Goal: Information Seeking & Learning: Learn about a topic

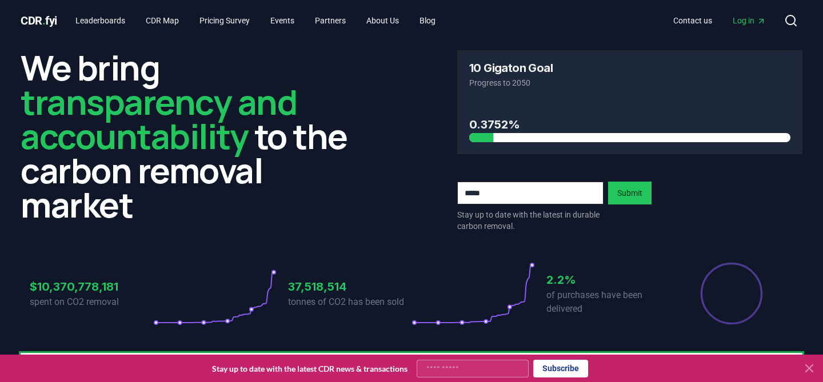
click at [744, 21] on span "Log in" at bounding box center [748, 20] width 33 height 11
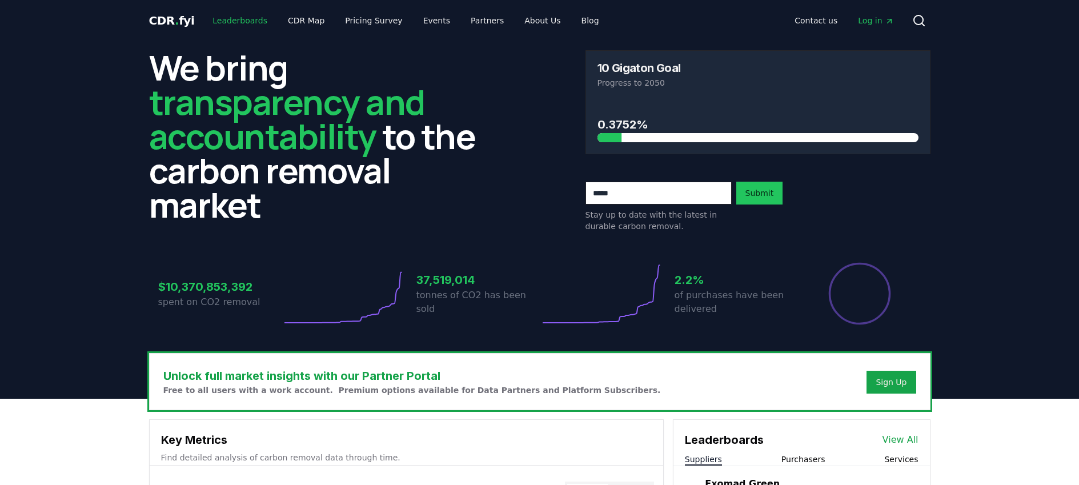
click at [232, 19] on link "Leaderboards" at bounding box center [239, 20] width 73 height 21
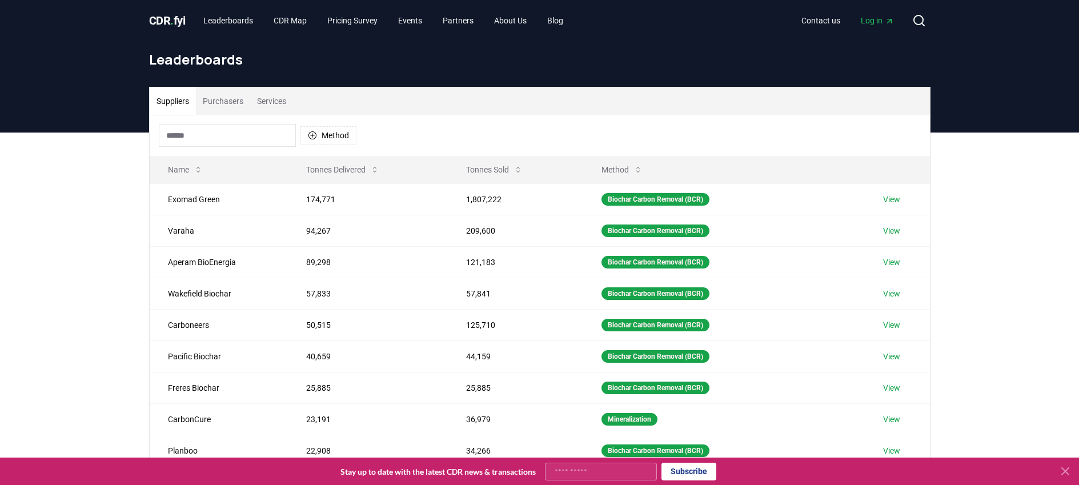
click at [230, 104] on button "Purchasers" at bounding box center [223, 100] width 54 height 27
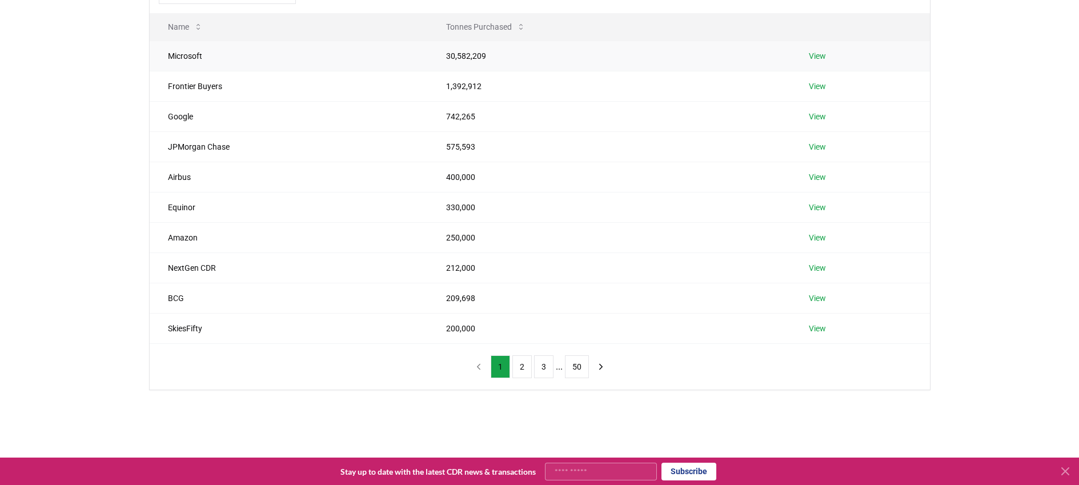
scroll to position [147, 0]
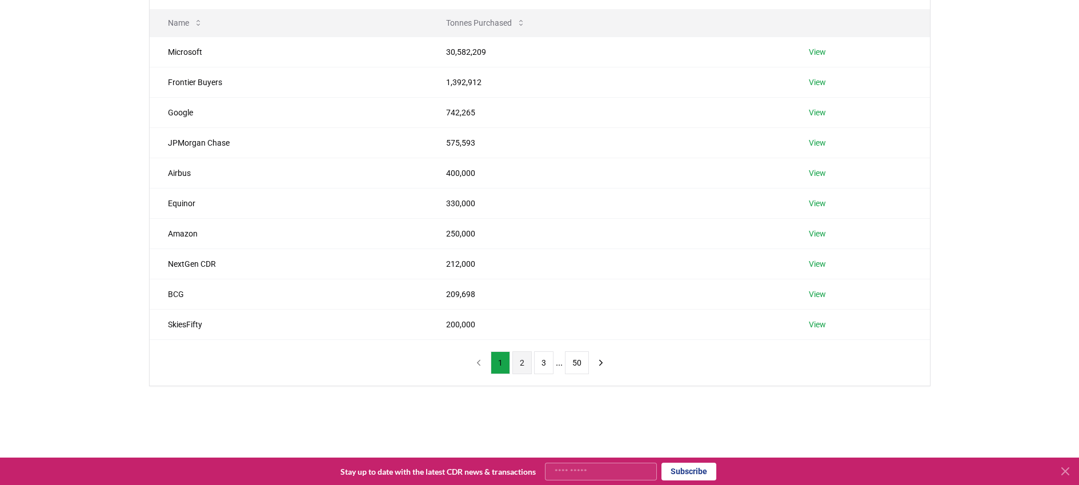
click at [521, 361] on button "2" at bounding box center [521, 362] width 19 height 23
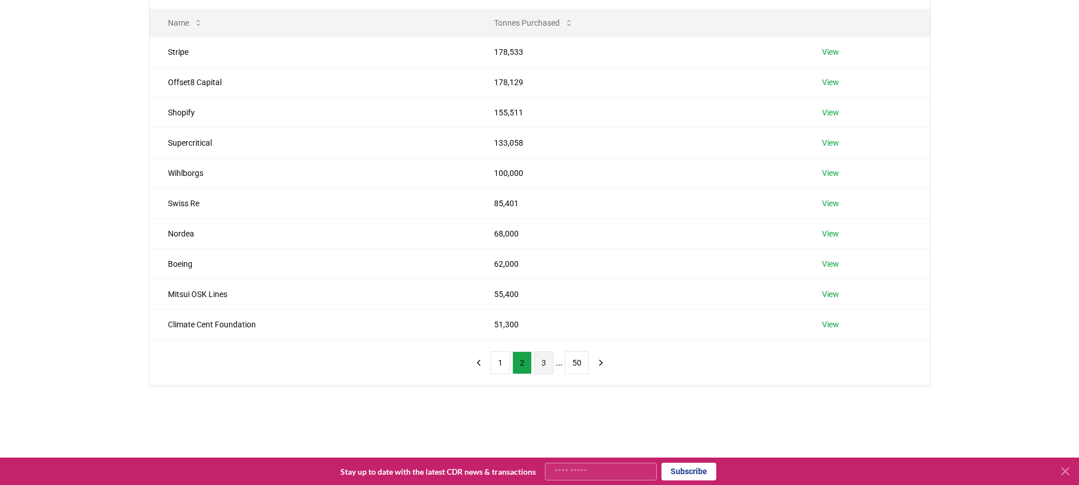
click at [539, 366] on button "3" at bounding box center [543, 362] width 19 height 23
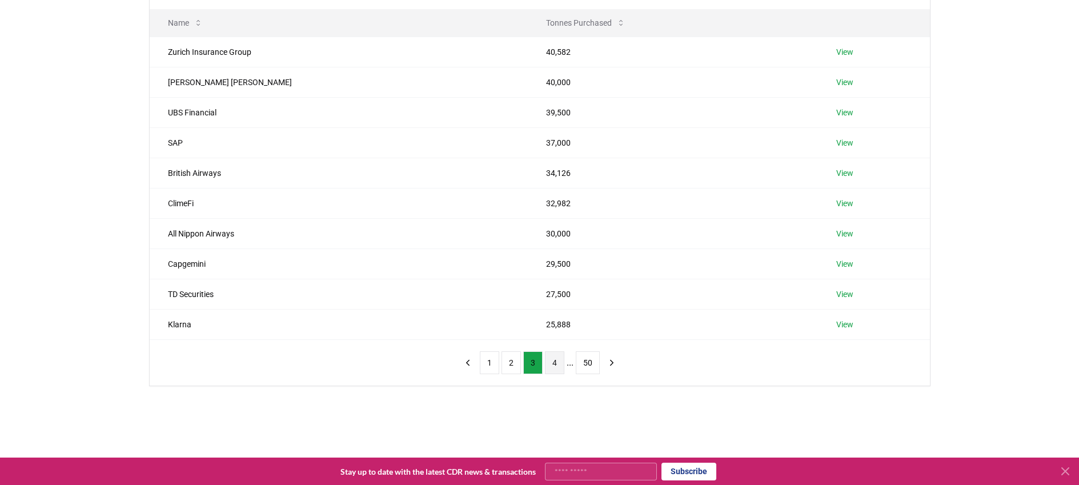
click at [549, 363] on button "4" at bounding box center [554, 362] width 19 height 23
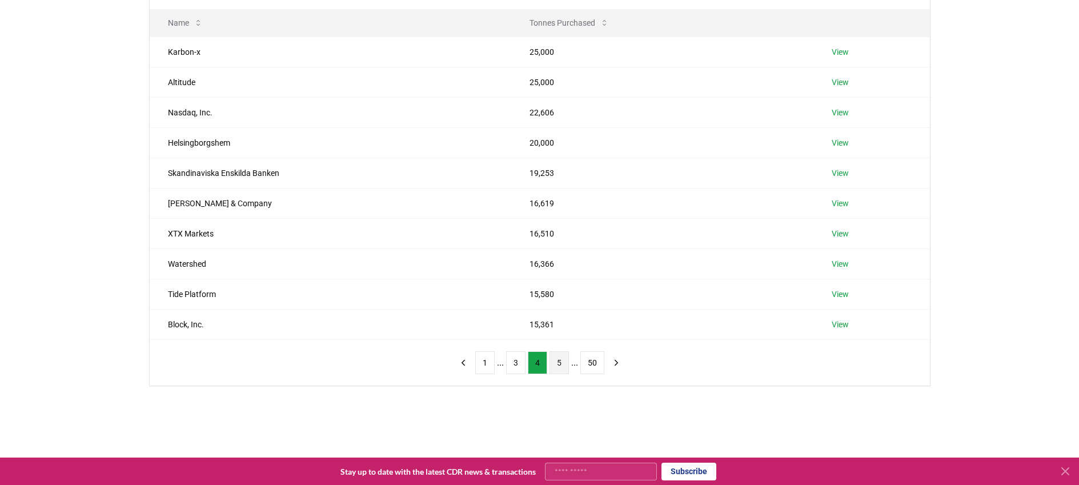
click at [557, 355] on button "5" at bounding box center [558, 362] width 19 height 23
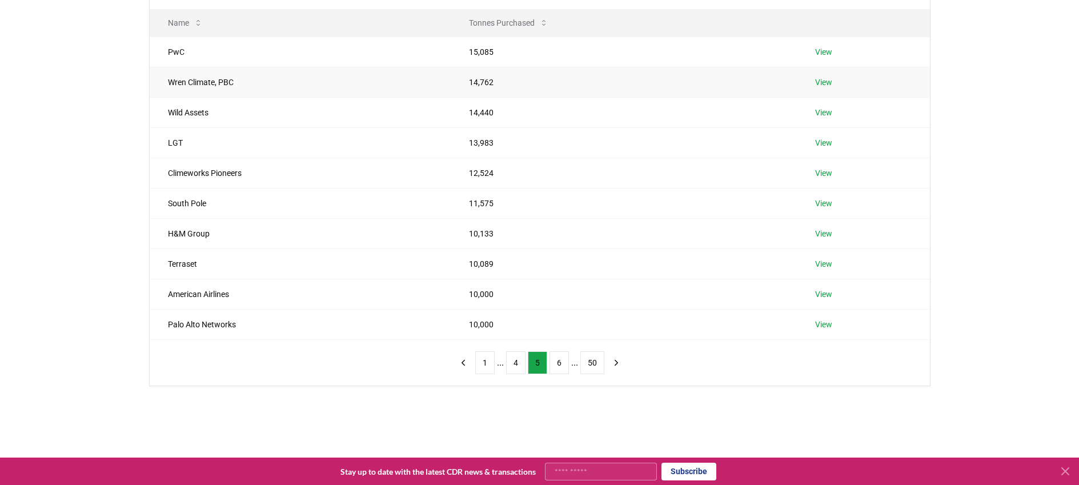
click at [400, 74] on td "Wren Climate, PBC" at bounding box center [301, 82] width 302 height 30
click at [393, 81] on td "Wren Climate, PBC" at bounding box center [301, 82] width 302 height 30
click at [820, 83] on link "View" at bounding box center [823, 82] width 17 height 11
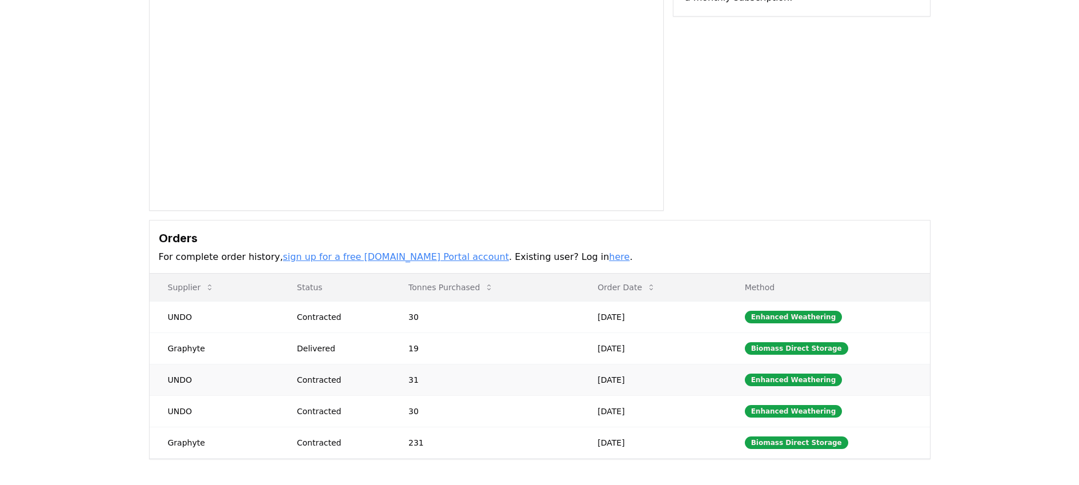
scroll to position [121, 0]
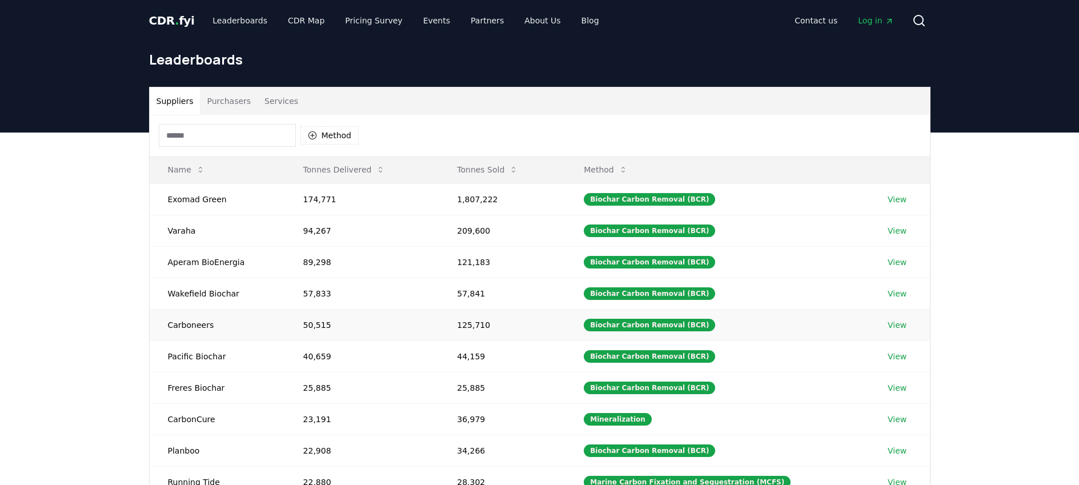
scroll to position [147, 0]
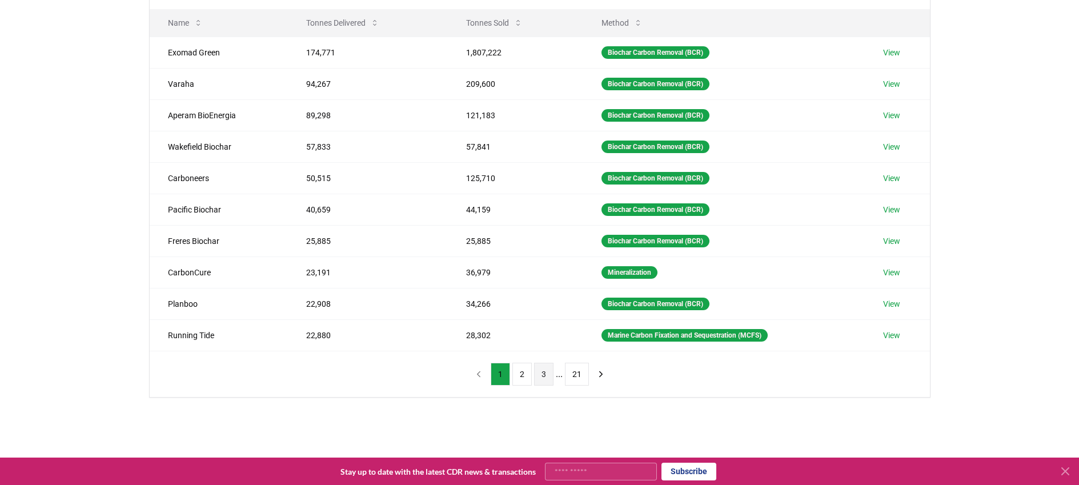
click at [546, 375] on button "3" at bounding box center [543, 374] width 19 height 23
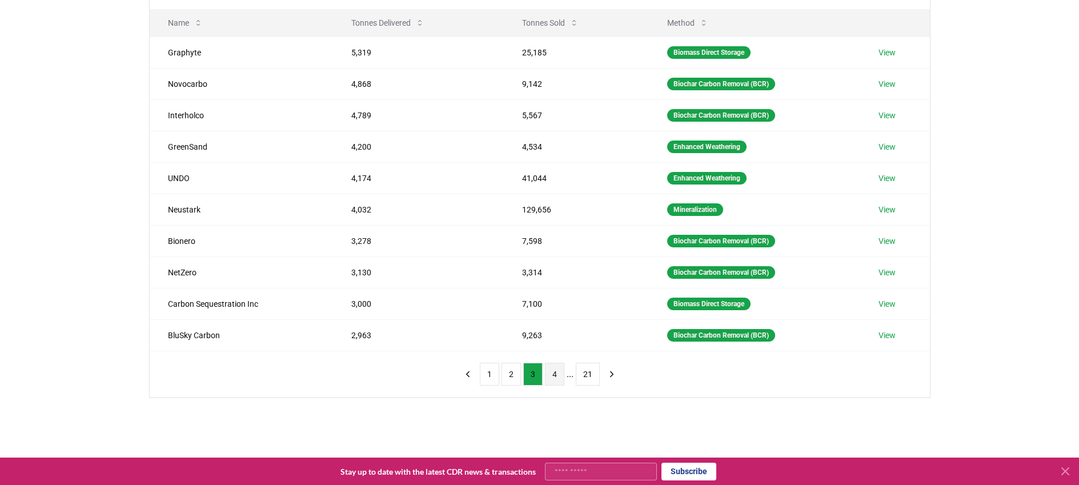
click at [554, 377] on button "4" at bounding box center [554, 374] width 19 height 23
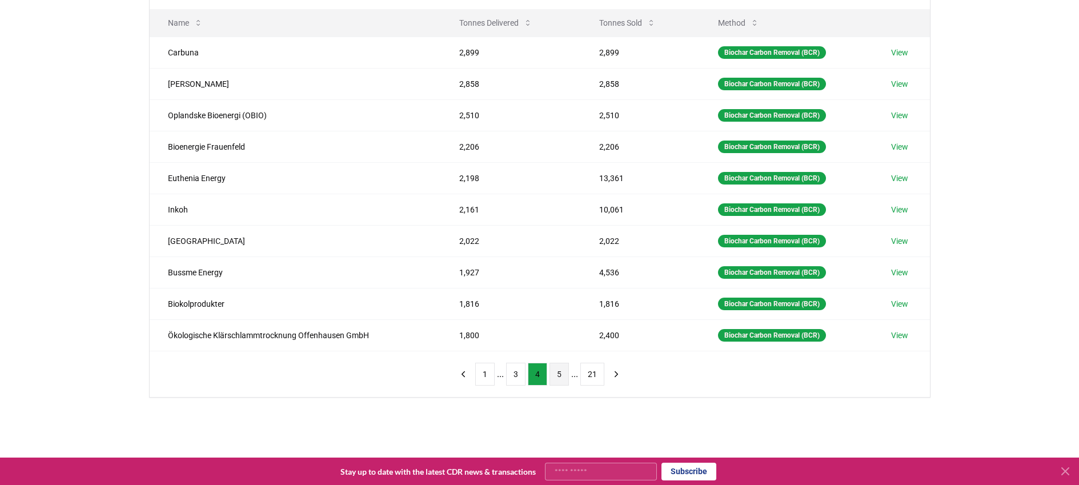
click at [561, 376] on button "5" at bounding box center [558, 374] width 19 height 23
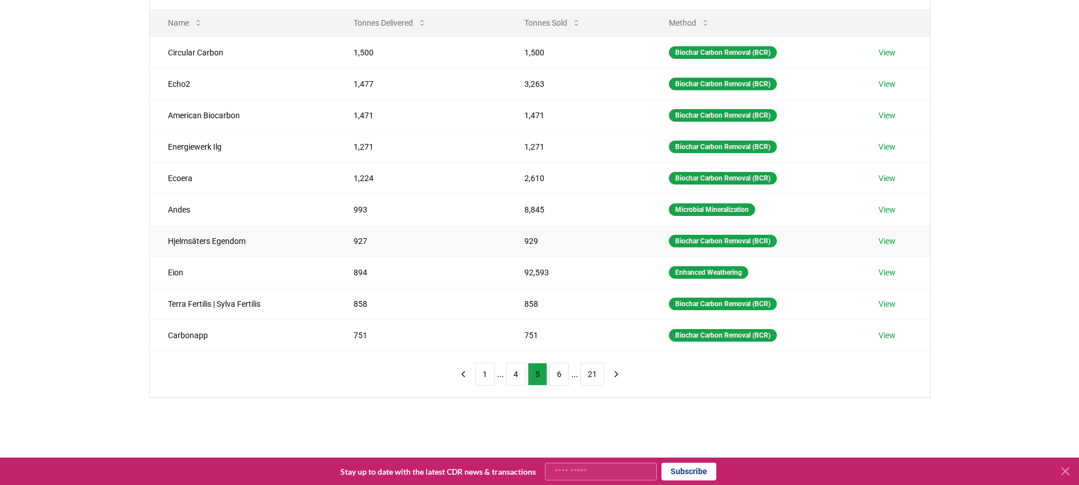
scroll to position [48, 0]
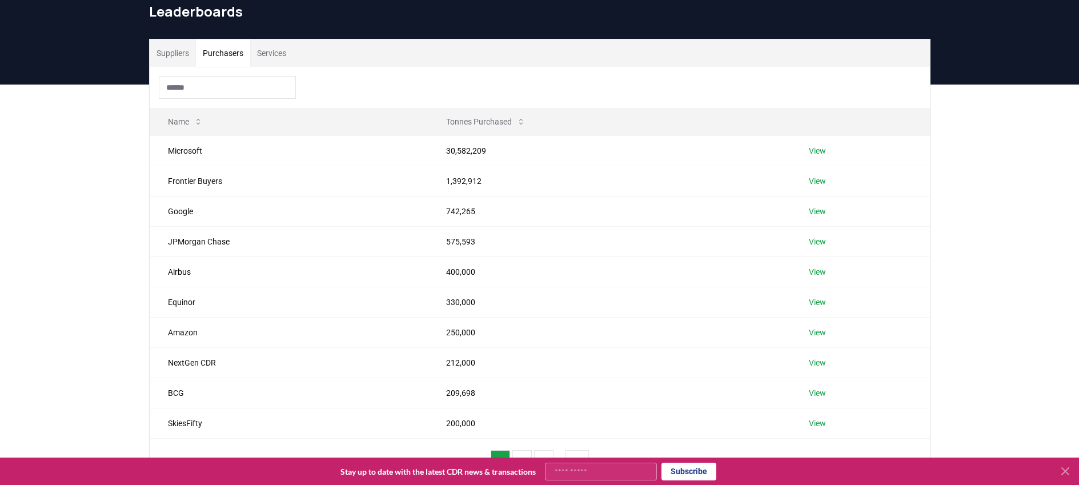
click at [242, 51] on button "Purchasers" at bounding box center [223, 52] width 54 height 27
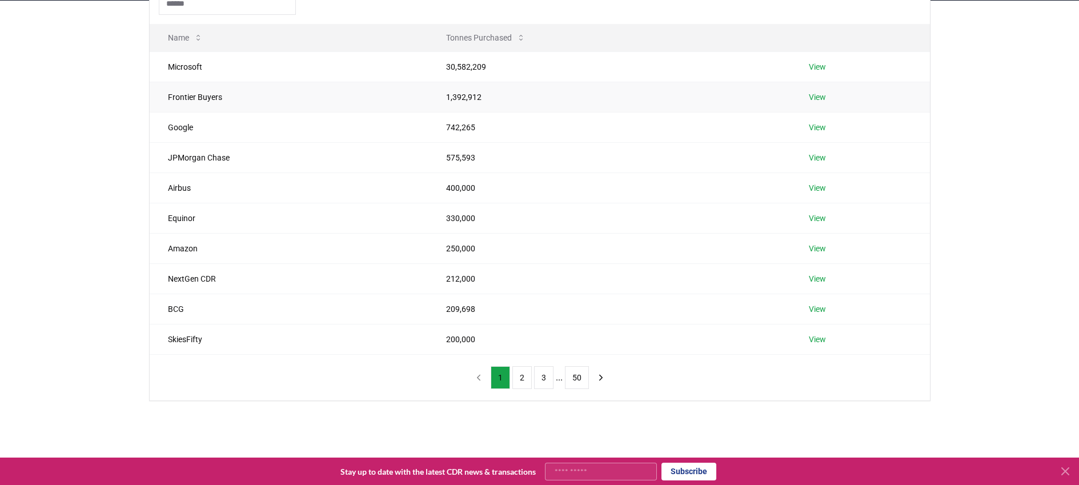
scroll to position [154, 0]
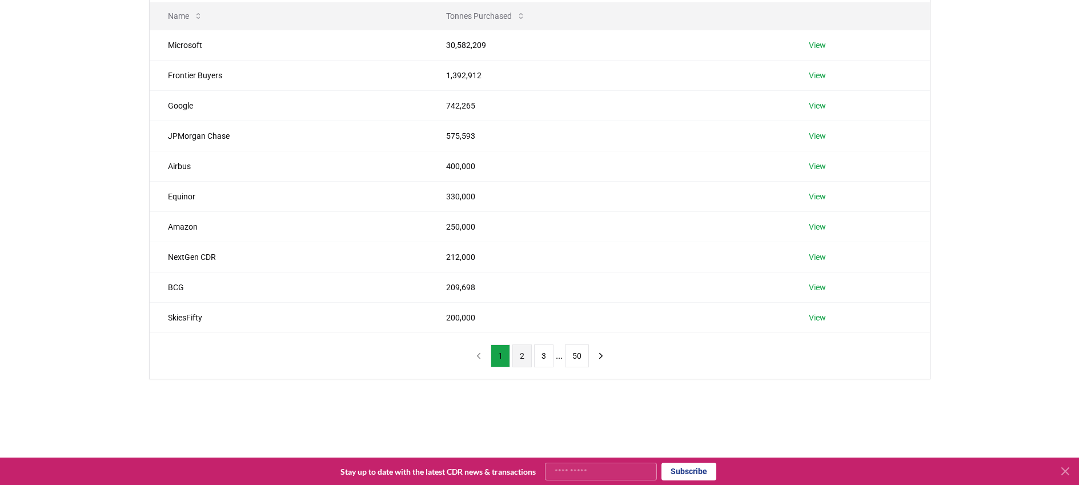
click at [523, 359] on button "2" at bounding box center [521, 355] width 19 height 23
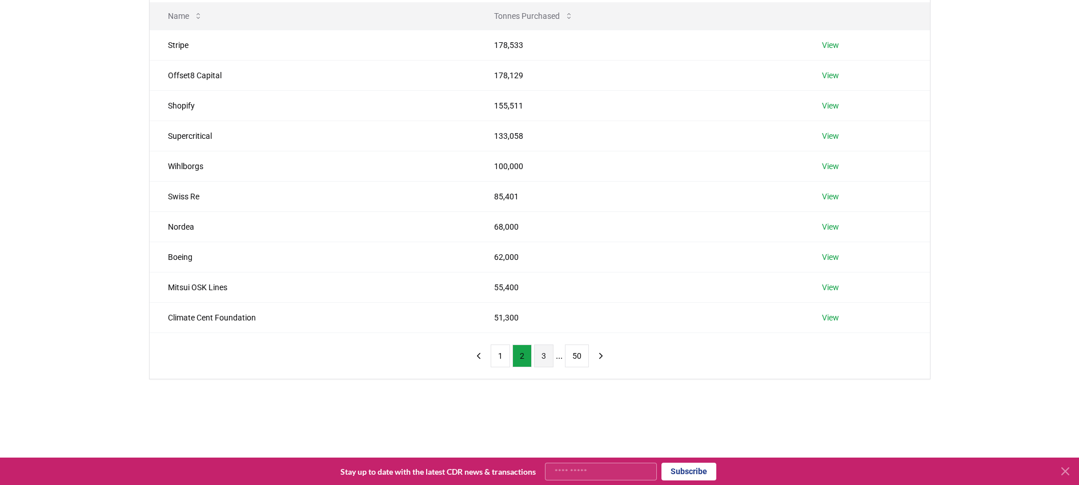
click at [538, 360] on button "3" at bounding box center [543, 355] width 19 height 23
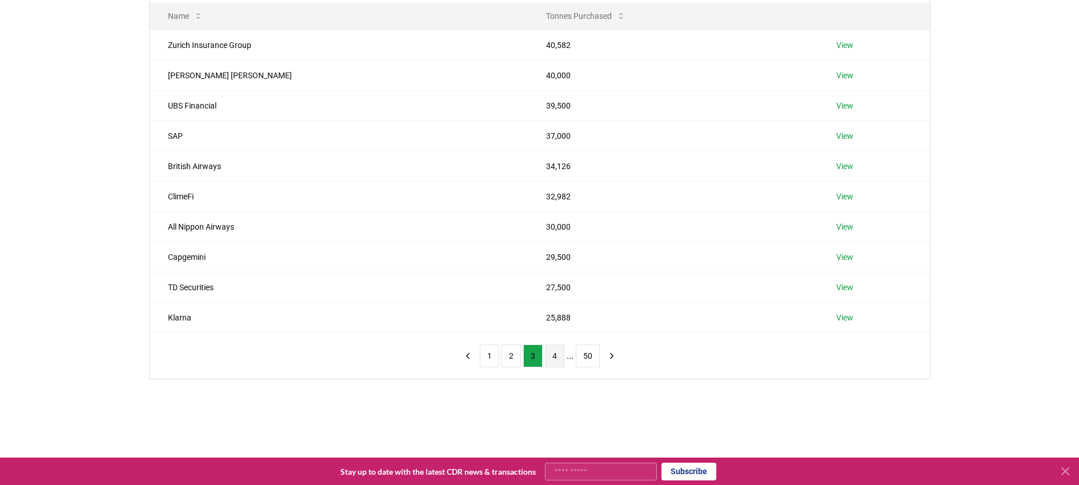
click at [552, 360] on button "4" at bounding box center [554, 355] width 19 height 23
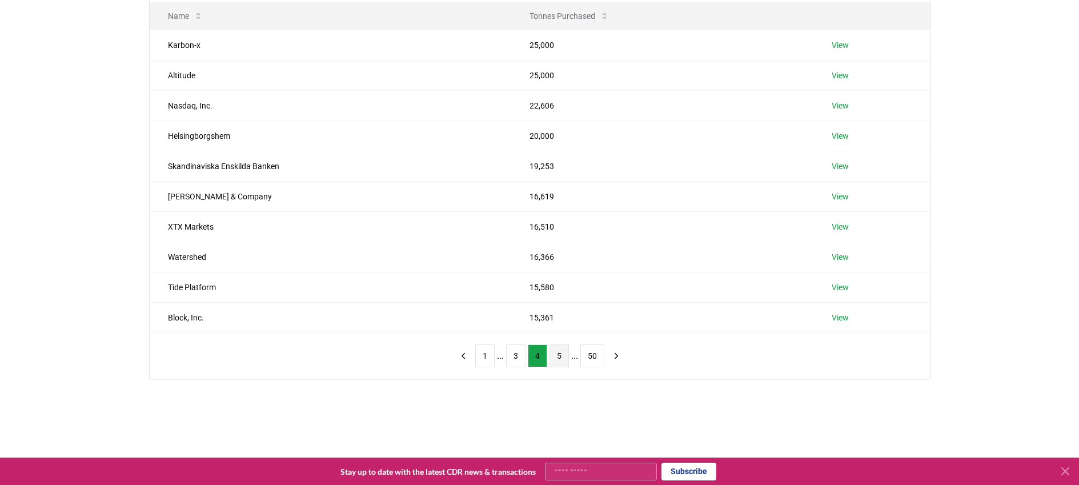
click at [556, 360] on button "5" at bounding box center [558, 355] width 19 height 23
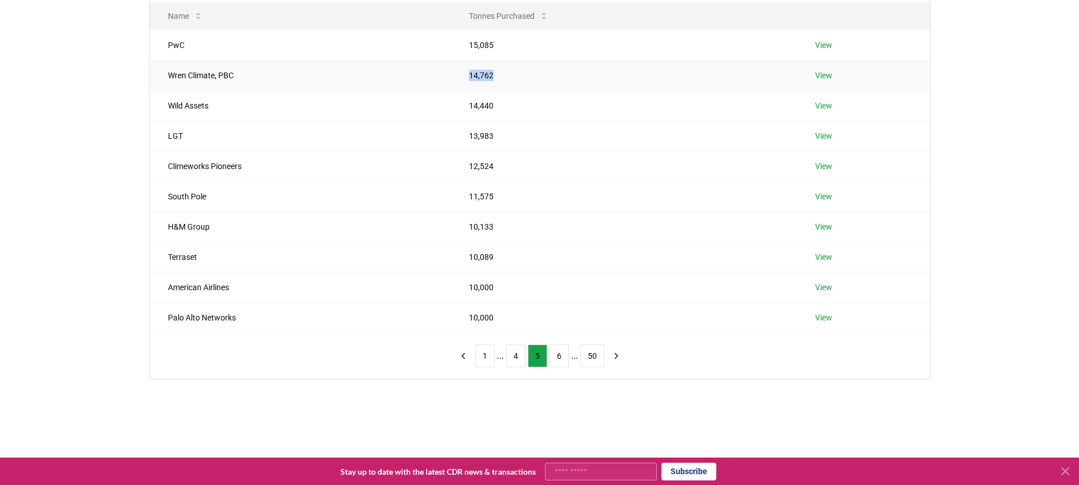
drag, startPoint x: 514, startPoint y: 78, endPoint x: 442, endPoint y: 77, distance: 72.0
click at [442, 77] on tr "Wren Climate, PBC 14,762 View" at bounding box center [540, 75] width 780 height 30
copy tr "14,762"
click at [561, 354] on button "6" at bounding box center [558, 354] width 19 height 23
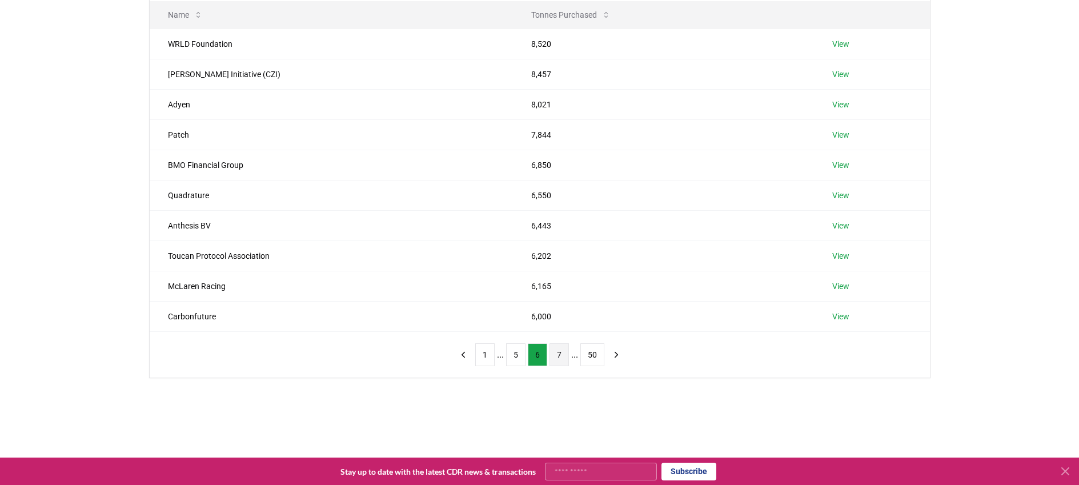
click at [560, 359] on button "7" at bounding box center [558, 354] width 19 height 23
click at [560, 360] on button "8" at bounding box center [558, 354] width 19 height 23
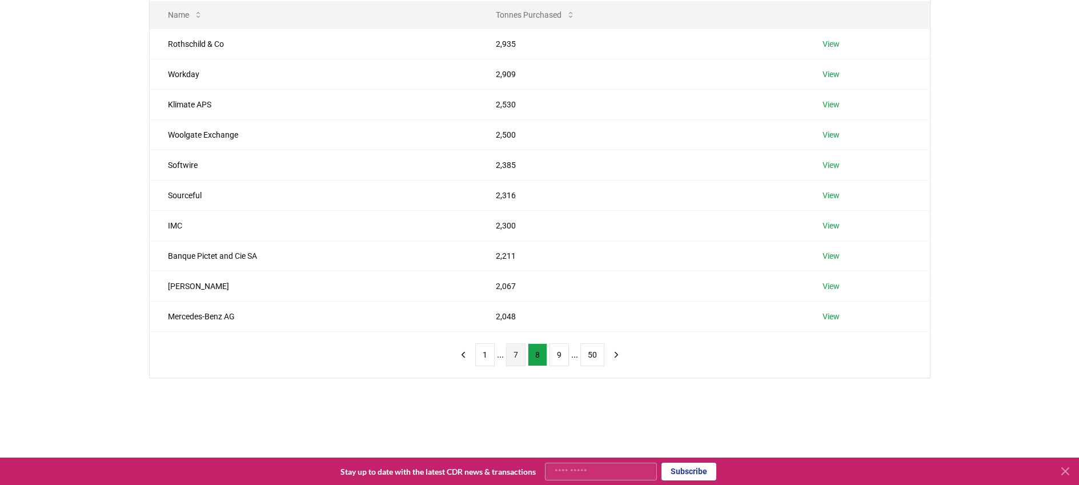
click at [516, 360] on button "7" at bounding box center [515, 354] width 19 height 23
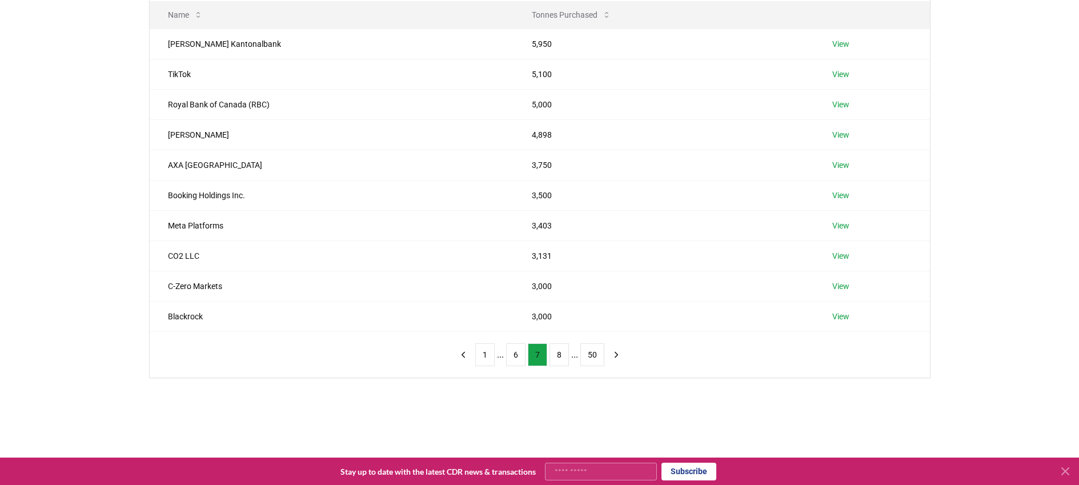
click at [516, 360] on button "6" at bounding box center [515, 354] width 19 height 23
click at [516, 360] on button "5" at bounding box center [515, 354] width 19 height 23
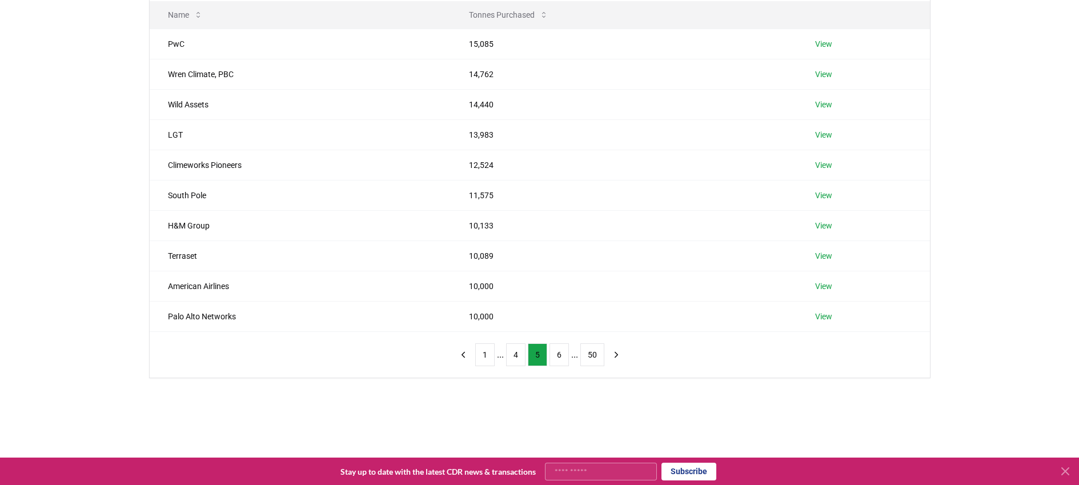
click at [516, 360] on button "4" at bounding box center [515, 354] width 19 height 23
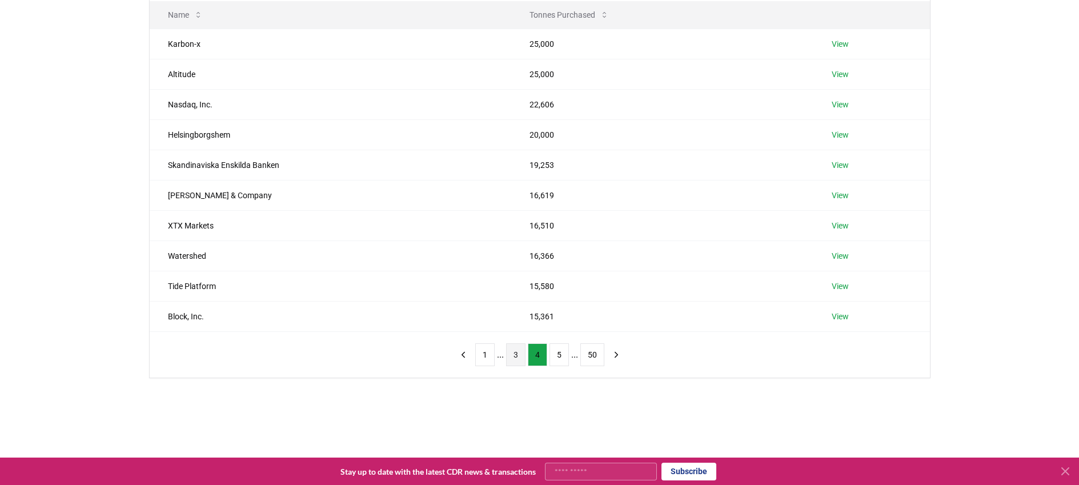
click at [516, 358] on button "3" at bounding box center [515, 354] width 19 height 23
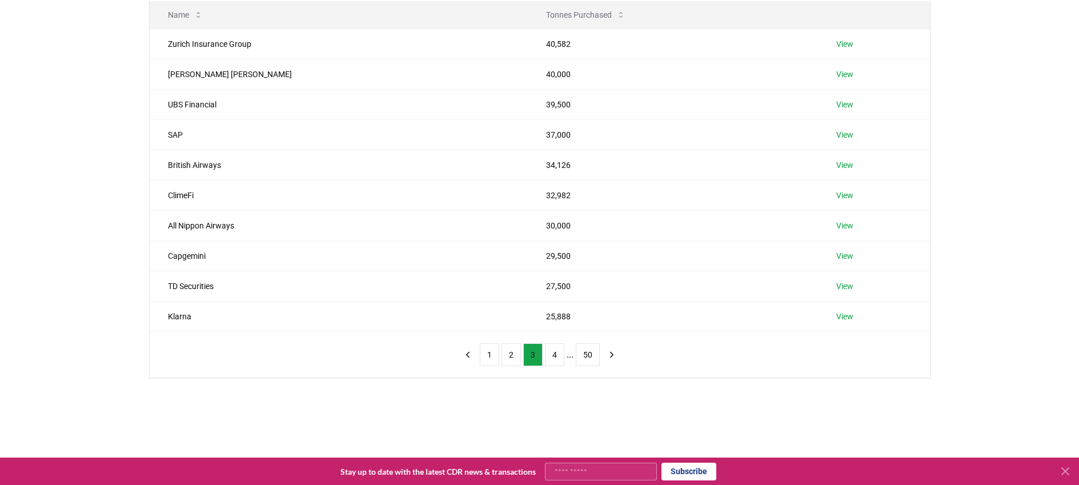
click at [516, 358] on button "2" at bounding box center [511, 354] width 19 height 23
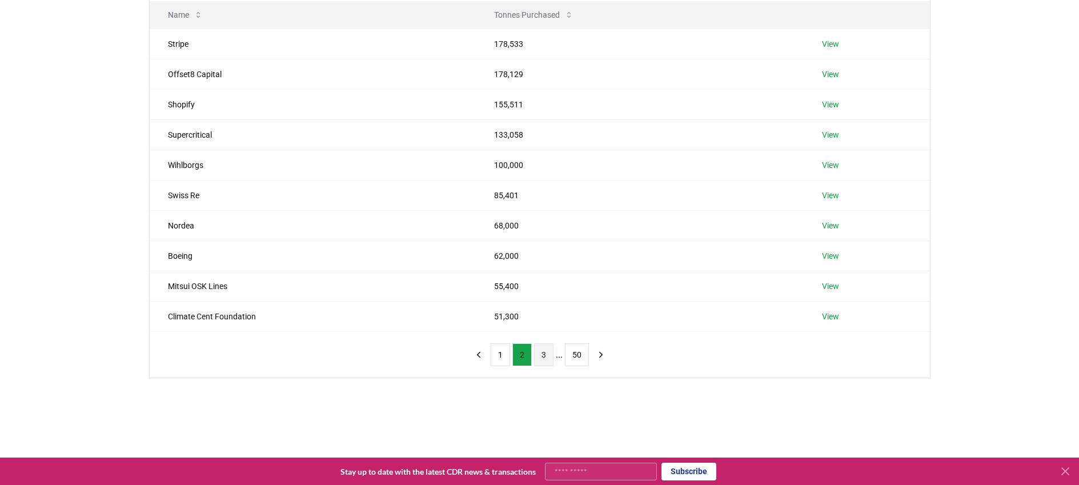
click at [516, 358] on button "2" at bounding box center [521, 354] width 19 height 23
click at [500, 358] on button "1" at bounding box center [500, 354] width 19 height 23
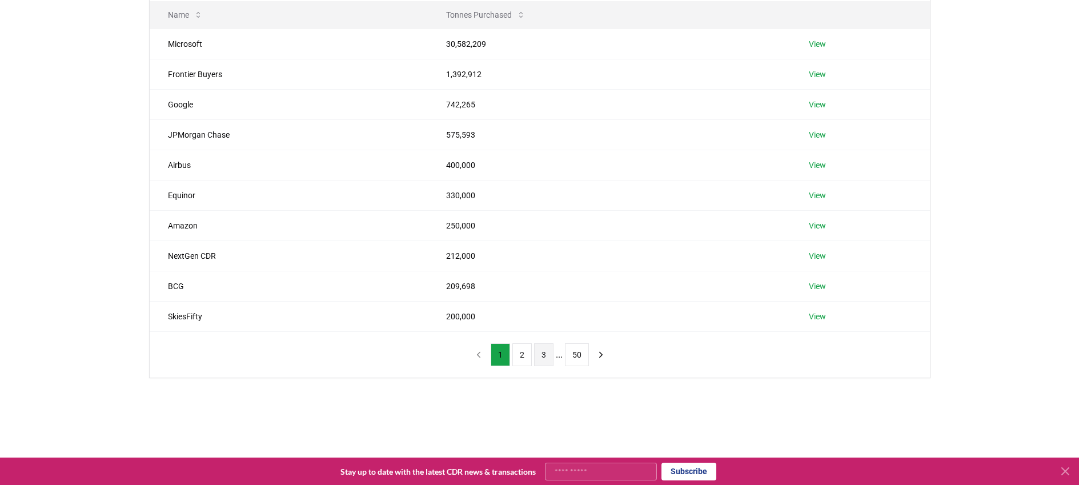
click at [552, 355] on button "3" at bounding box center [543, 354] width 19 height 23
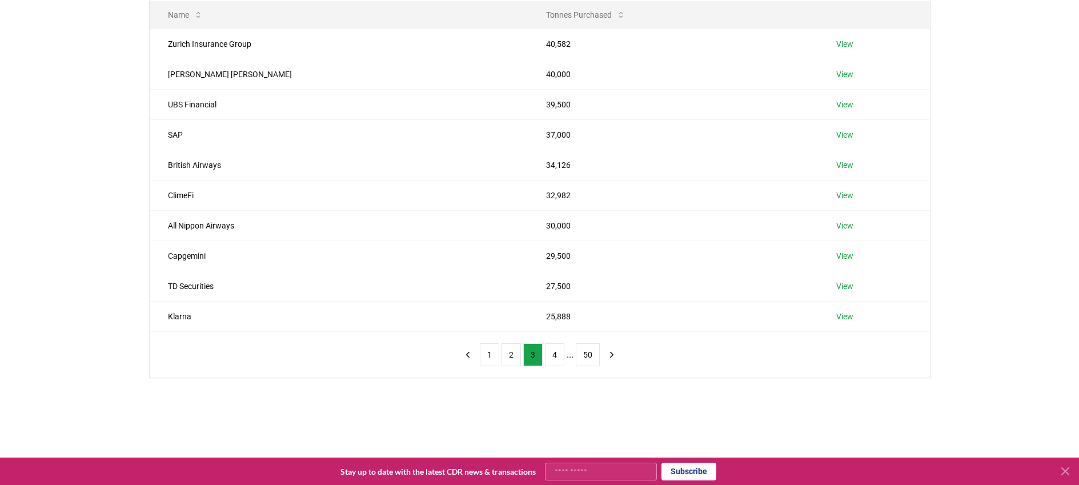
click at [552, 355] on button "4" at bounding box center [554, 354] width 19 height 23
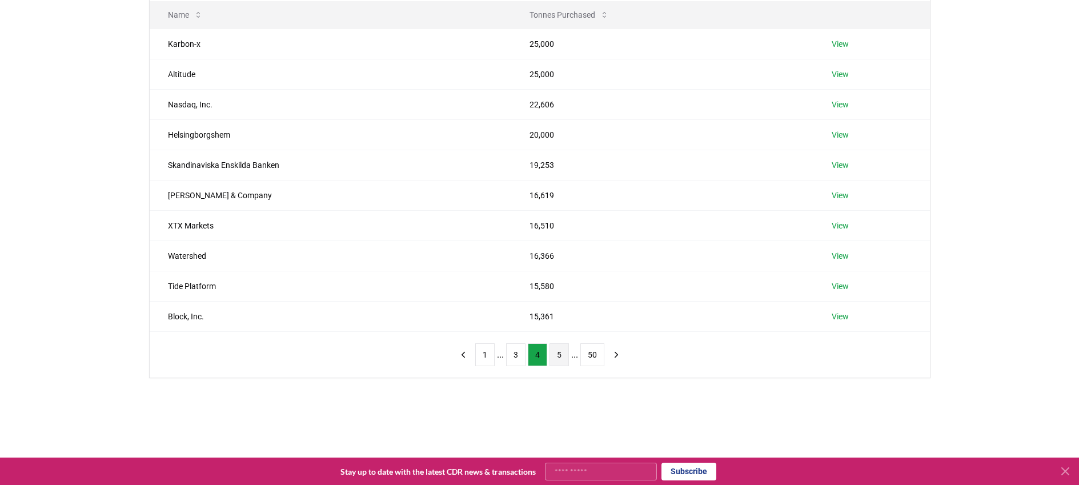
click at [552, 355] on button "5" at bounding box center [558, 354] width 19 height 23
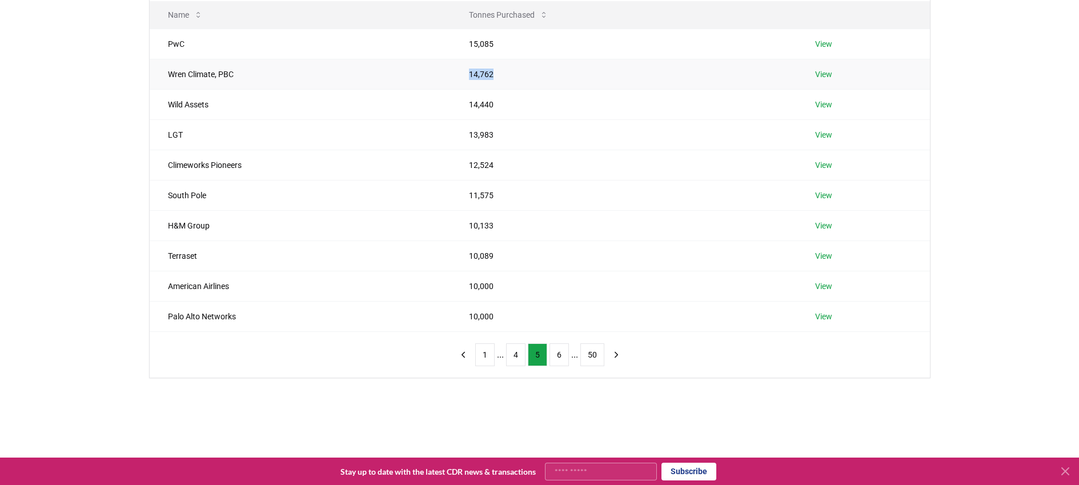
drag, startPoint x: 509, startPoint y: 74, endPoint x: 451, endPoint y: 73, distance: 57.7
click at [451, 74] on td "14,762" at bounding box center [624, 74] width 346 height 30
copy td "14,762"
